Goal: Task Accomplishment & Management: Use online tool/utility

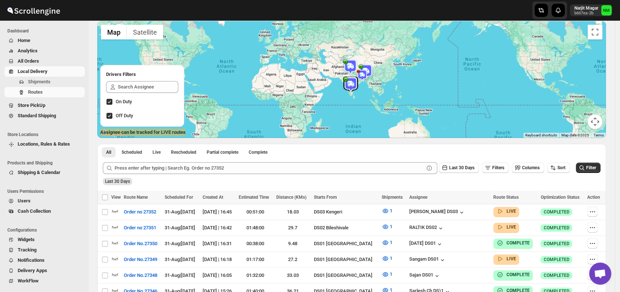
scroll to position [50, 0]
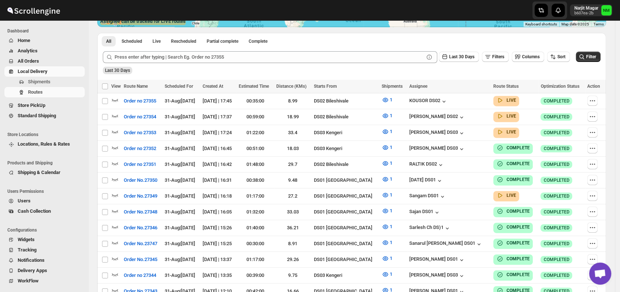
scroll to position [167, 0]
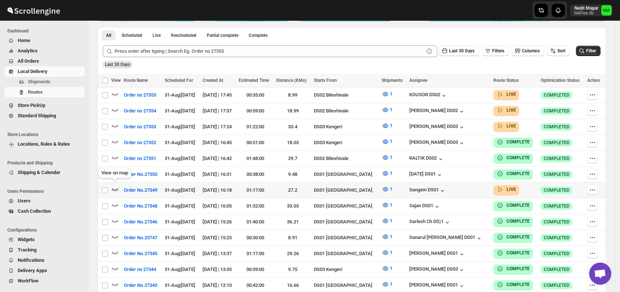
click at [114, 185] on icon "button" at bounding box center [114, 188] width 7 height 7
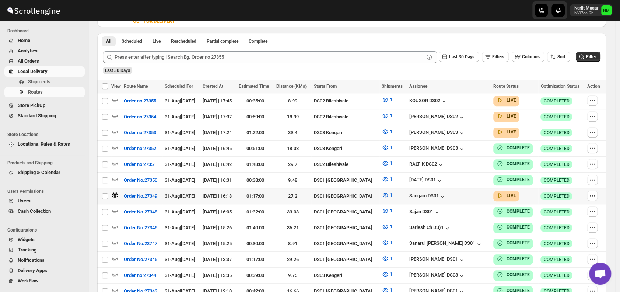
scroll to position [0, 0]
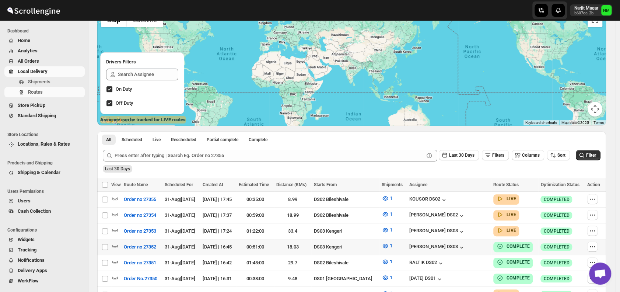
scroll to position [70, 0]
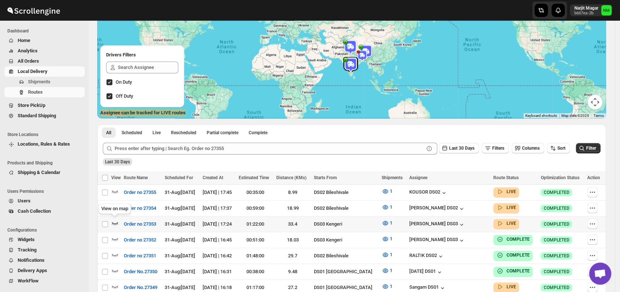
click at [115, 222] on icon "button" at bounding box center [114, 222] width 7 height 7
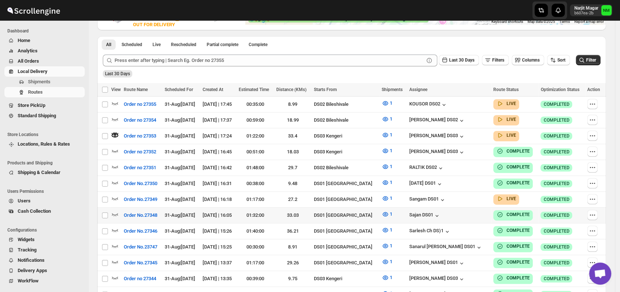
scroll to position [164, 0]
click at [118, 117] on icon "button" at bounding box center [114, 118] width 7 height 7
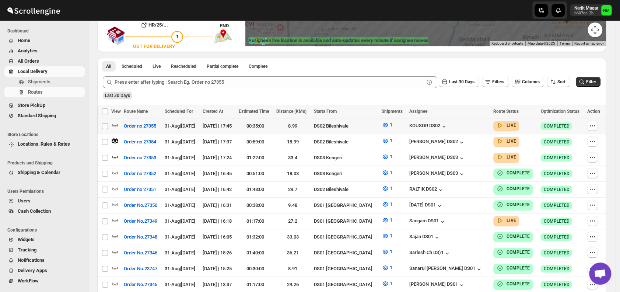
scroll to position [142, 0]
click at [115, 122] on icon "button" at bounding box center [114, 124] width 7 height 7
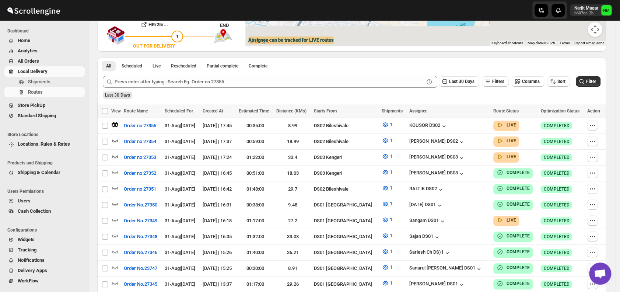
scroll to position [0, 0]
